Goal: Find specific page/section: Find specific page/section

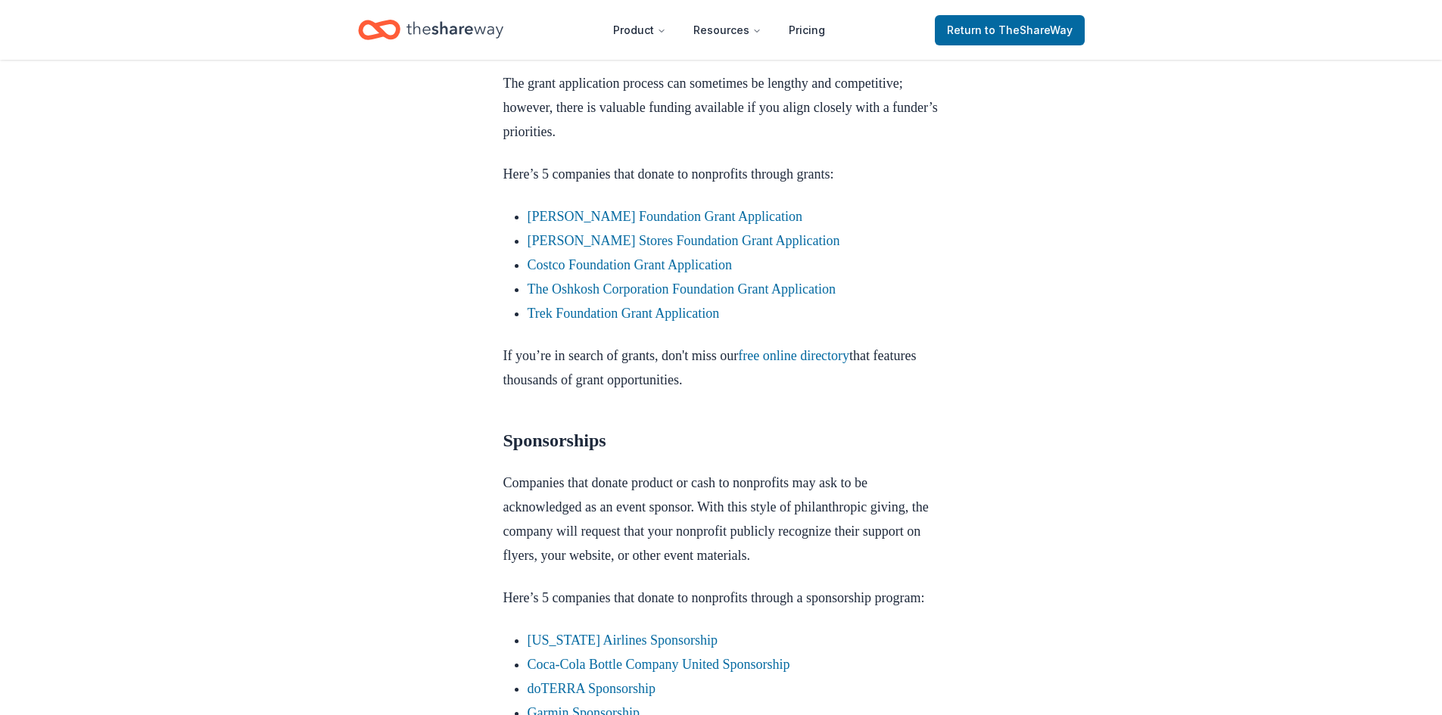
scroll to position [1741, 0]
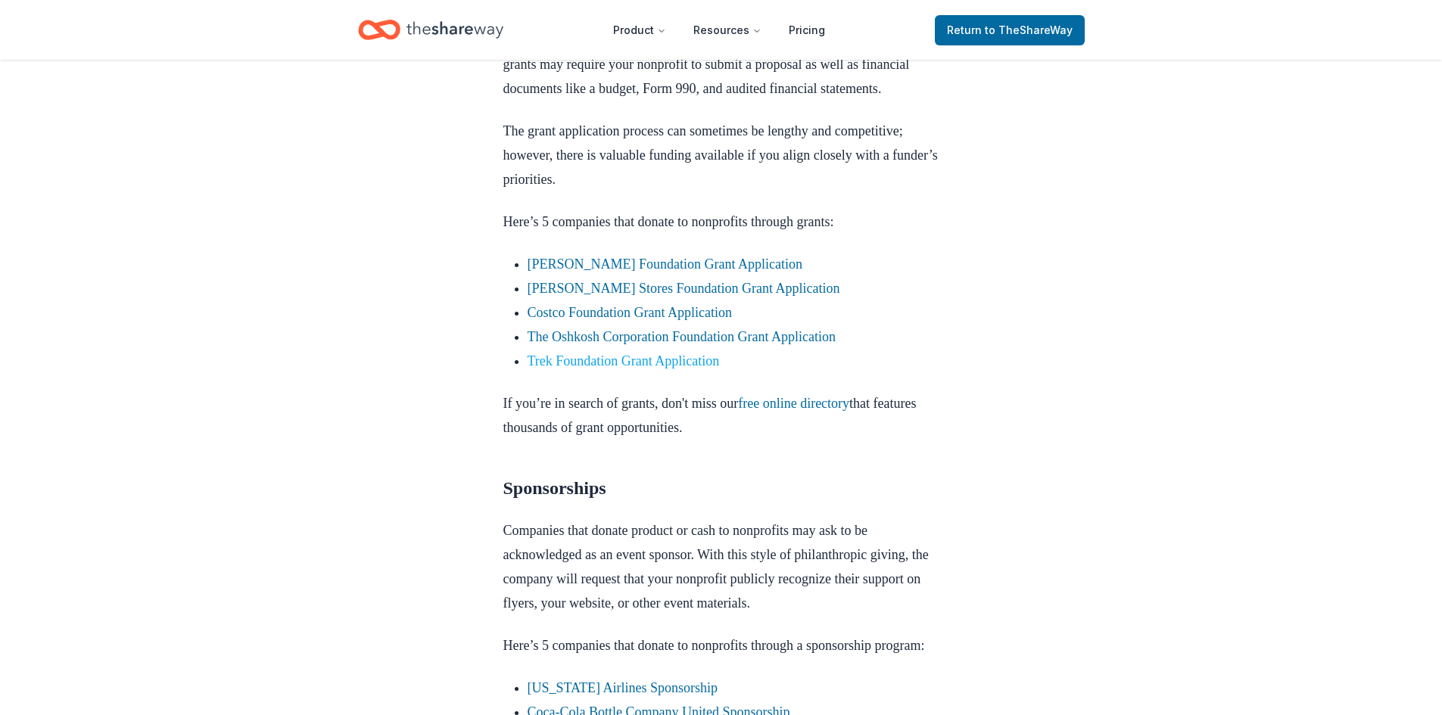
click at [646, 369] on link "Trek Foundation Grant Application" at bounding box center [623, 360] width 192 height 15
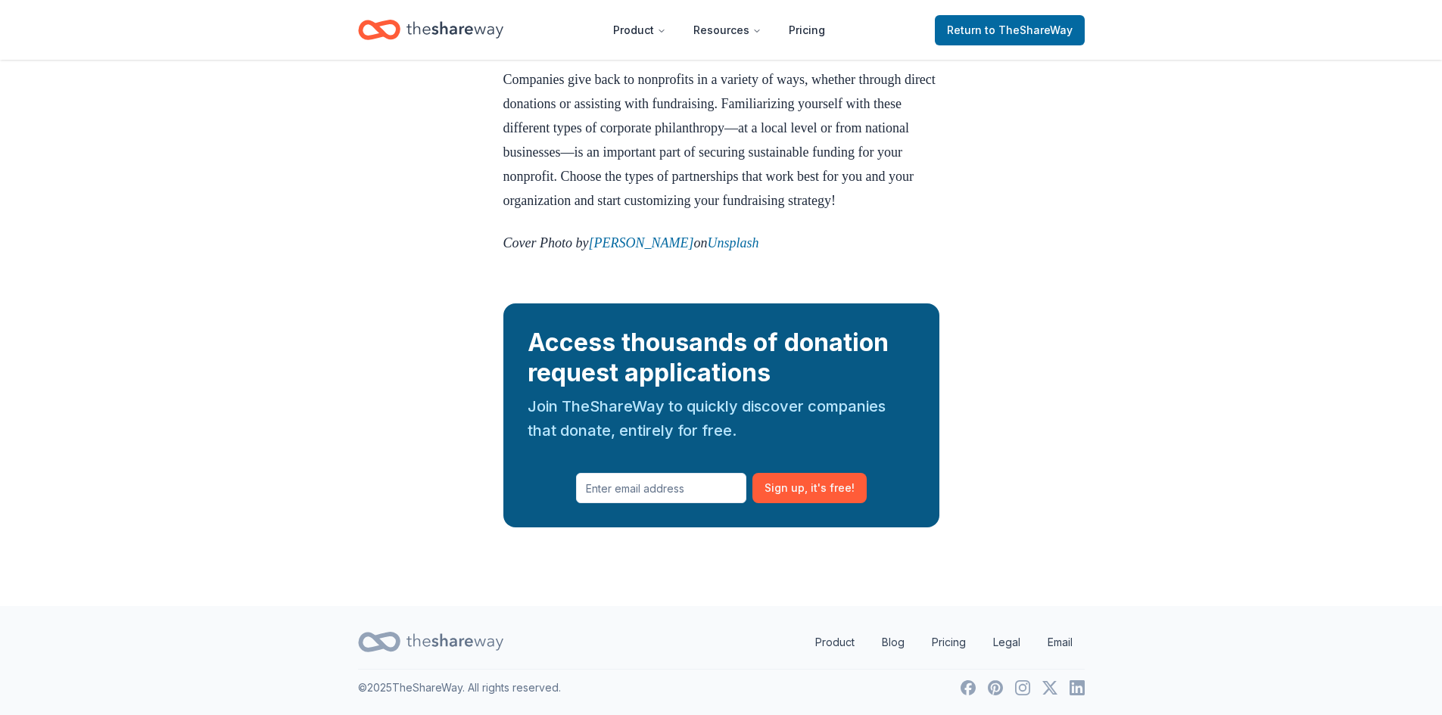
scroll to position [3805, 0]
